Goal: Communication & Community: Participate in discussion

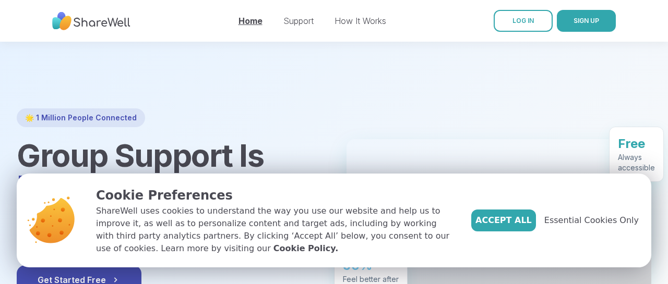
click at [251, 17] on link "Home" at bounding box center [250, 21] width 24 height 10
click at [617, 225] on span "Essential Cookies Only" at bounding box center [591, 220] width 94 height 13
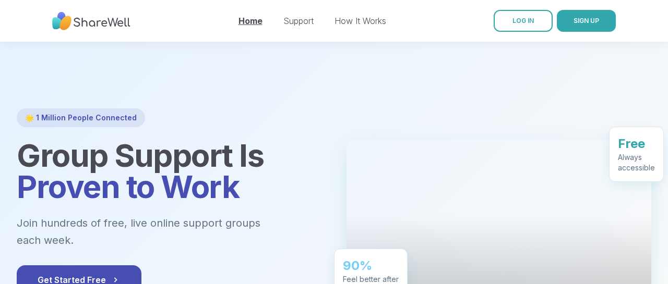
click at [250, 21] on link "Home" at bounding box center [250, 21] width 24 height 10
click at [290, 23] on link "Support" at bounding box center [298, 21] width 30 height 10
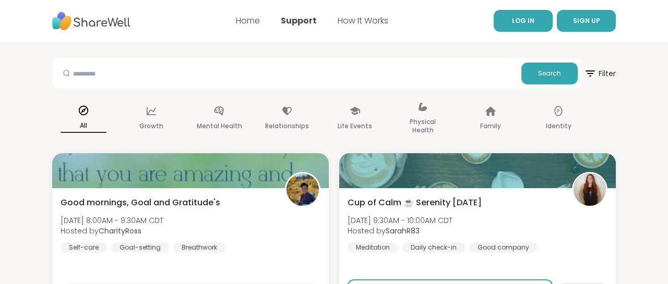
click at [524, 21] on span "LOG IN" at bounding box center [523, 20] width 22 height 9
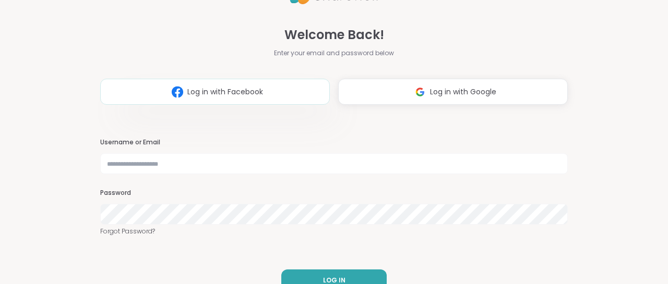
click at [265, 95] on button "Log in with Facebook" at bounding box center [215, 92] width 230 height 26
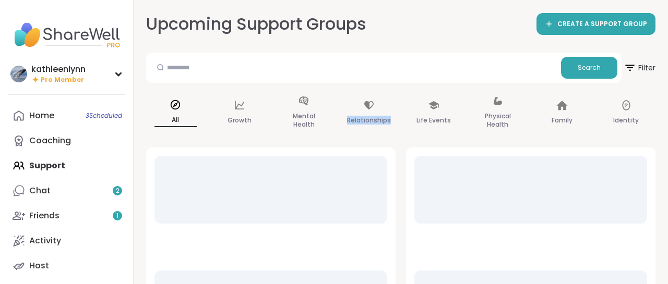
drag, startPoint x: 345, startPoint y: 101, endPoint x: 338, endPoint y: 118, distance: 19.0
click at [406, 148] on div at bounding box center [530, 224] width 249 height 152
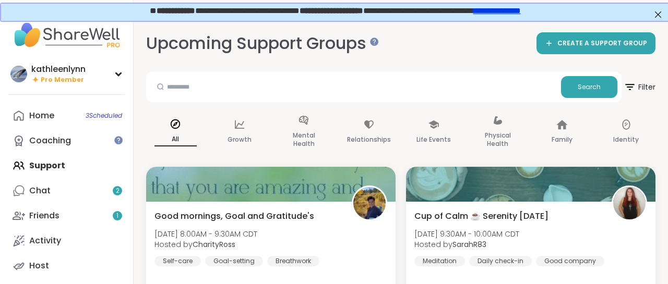
click at [36, 191] on div "Chat 2" at bounding box center [39, 190] width 21 height 11
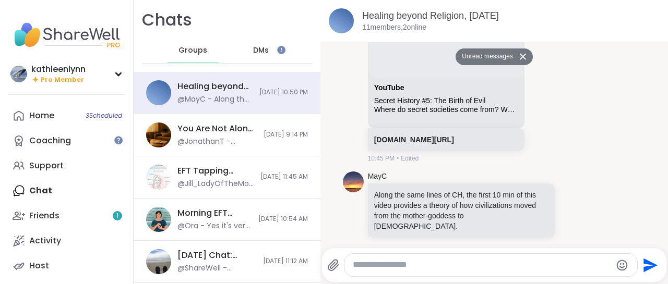
click at [508, 57] on button "Unread messages" at bounding box center [485, 57] width 60 height 17
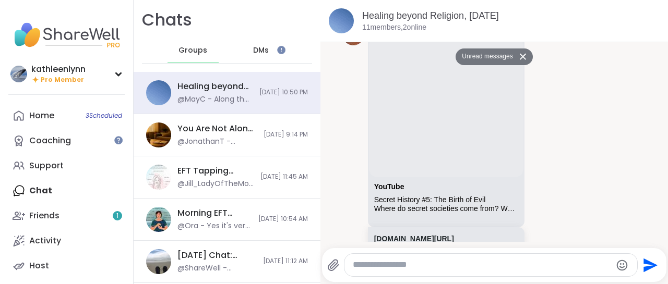
scroll to position [1, 0]
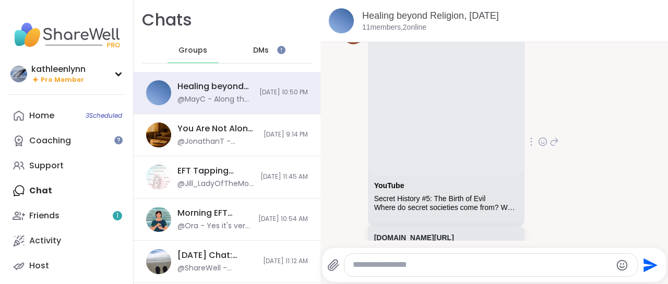
click at [608, 76] on div "MayC YouTube Secret History #5: The Birth of Evil Where do secret societies com…" at bounding box center [494, 142] width 303 height 246
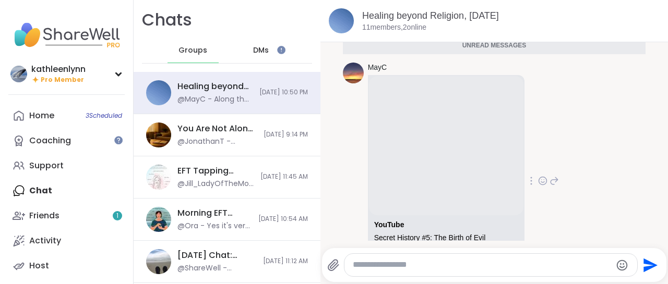
scroll to position [318, 0]
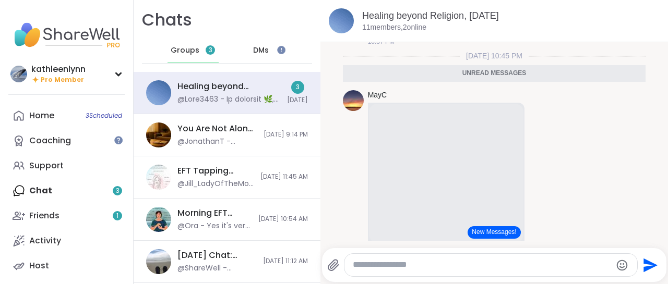
click at [492, 235] on button "New Messages!" at bounding box center [493, 232] width 53 height 13
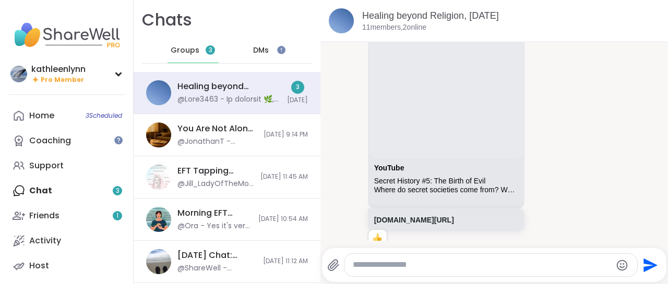
scroll to position [398, 0]
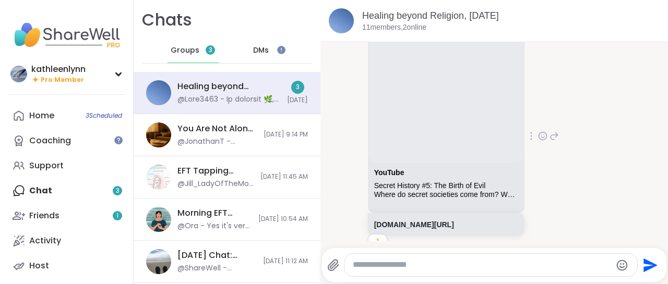
click at [559, 137] on icon at bounding box center [553, 136] width 9 height 13
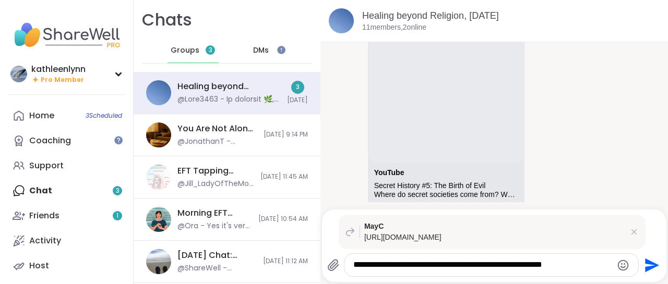
type textarea "**********"
click at [645, 265] on icon "Send" at bounding box center [650, 265] width 17 height 17
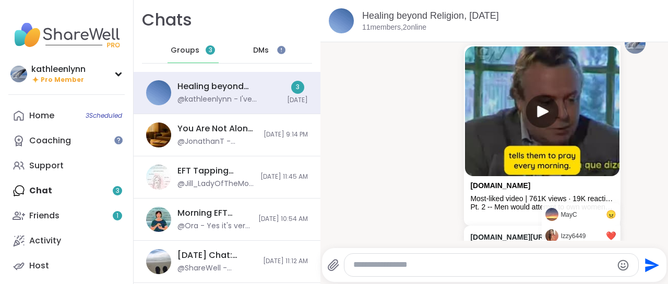
scroll to position [0, 0]
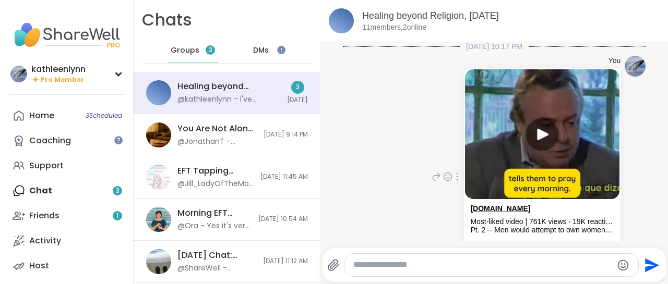
click at [499, 209] on link "[DOMAIN_NAME]" at bounding box center [500, 209] width 60 height 8
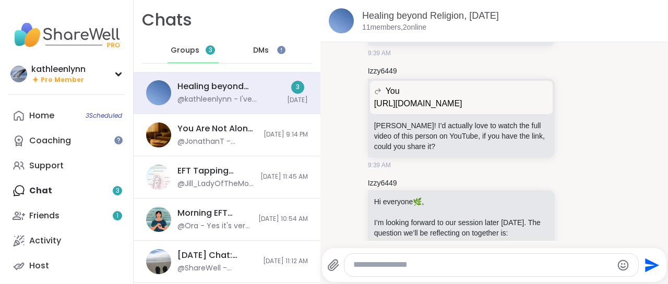
scroll to position [835, 0]
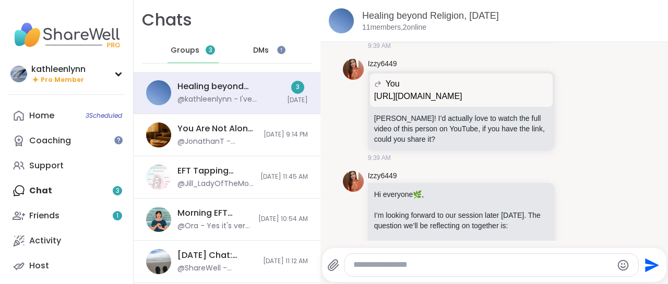
click at [47, 186] on div "Home 3 Scheduled Coaching Support Chat 3 Friends 1 Activity Host" at bounding box center [66, 190] width 116 height 175
click at [98, 190] on div "Home 3 Scheduled Coaching Support Chat 3 Friends 1 Activity Host" at bounding box center [66, 190] width 116 height 175
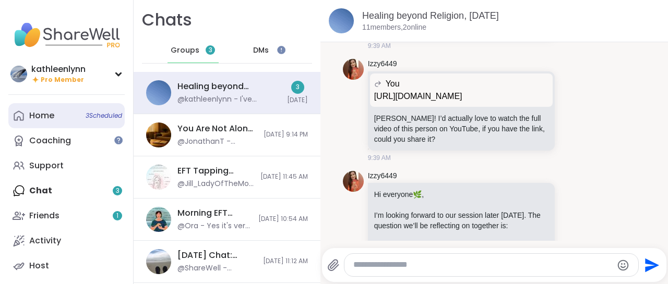
click at [52, 116] on div "Home 3 Scheduled" at bounding box center [41, 115] width 25 height 11
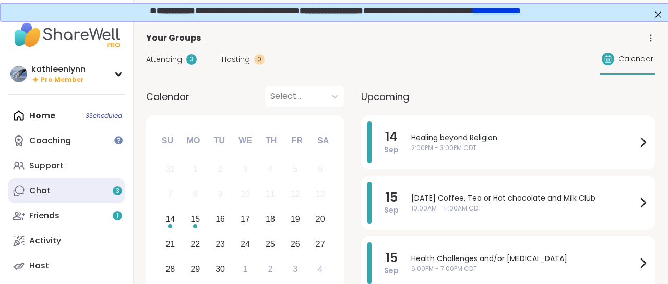
click at [43, 192] on div "Chat 3" at bounding box center [39, 190] width 21 height 11
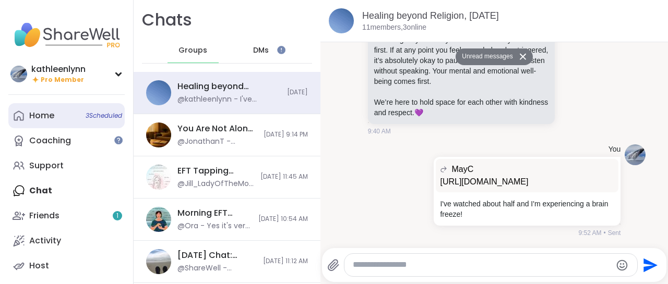
click at [44, 122] on link "Home 3 Scheduled" at bounding box center [66, 115] width 116 height 25
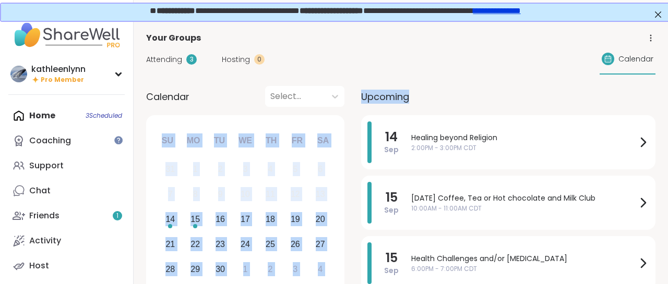
drag, startPoint x: 212, startPoint y: 86, endPoint x: 357, endPoint y: 155, distance: 160.8
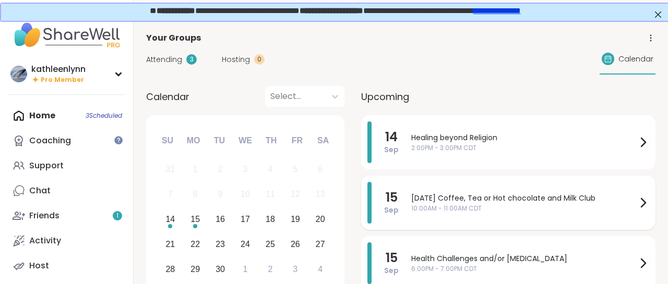
click at [440, 202] on span "[DATE] Coffee, Tea or Hot chocolate and Milk Club" at bounding box center [523, 198] width 225 height 11
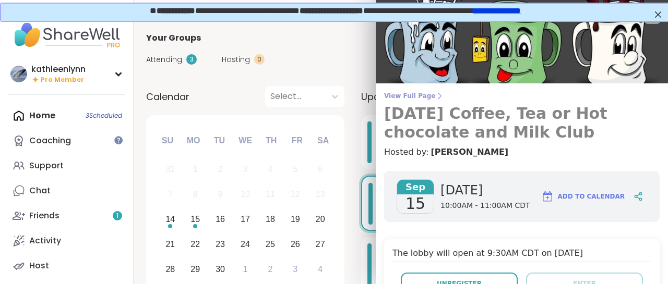
click at [417, 93] on span "View Full Page" at bounding box center [521, 96] width 275 height 8
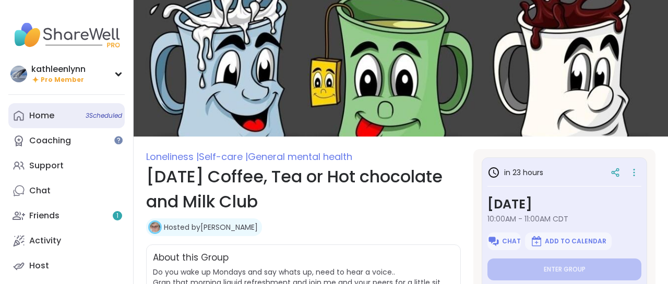
click at [34, 117] on div "Home 3 Scheduled" at bounding box center [41, 115] width 25 height 11
type textarea "*"
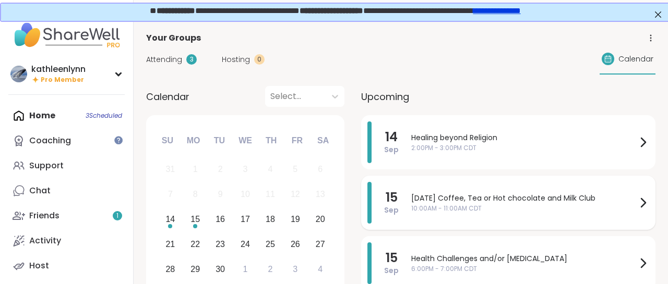
click at [430, 197] on span "[DATE] Coffee, Tea or Hot chocolate and Milk Club" at bounding box center [523, 198] width 225 height 11
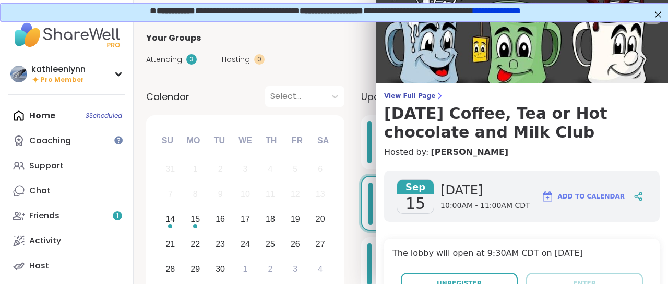
scroll to position [262, 0]
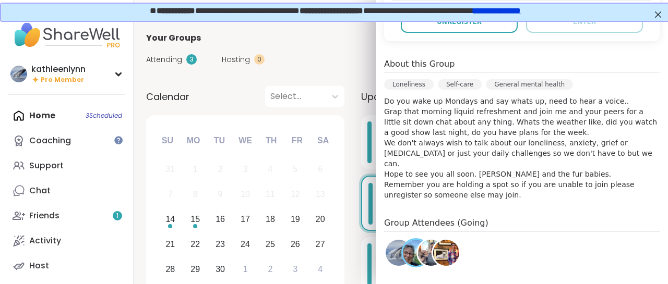
click at [62, 116] on div "Home 3 Scheduled Coaching Support Chat Friends 1 Activity Host" at bounding box center [66, 190] width 116 height 175
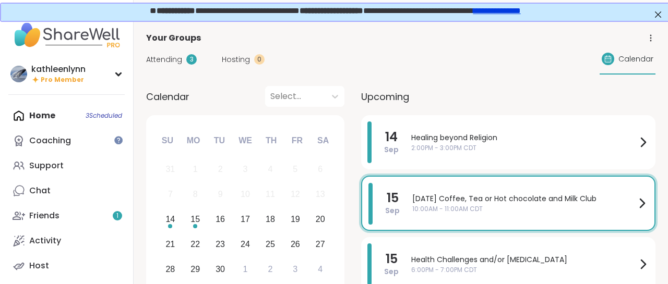
click at [49, 114] on div "Home 3 Scheduled Coaching Support Chat Friends 1 Activity Host" at bounding box center [66, 190] width 116 height 175
